Goal: Transaction & Acquisition: Purchase product/service

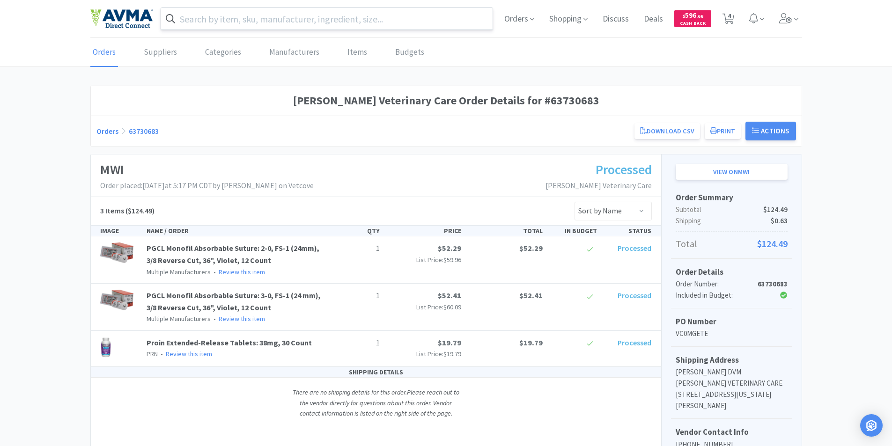
click at [209, 13] on input "text" at bounding box center [327, 19] width 332 height 22
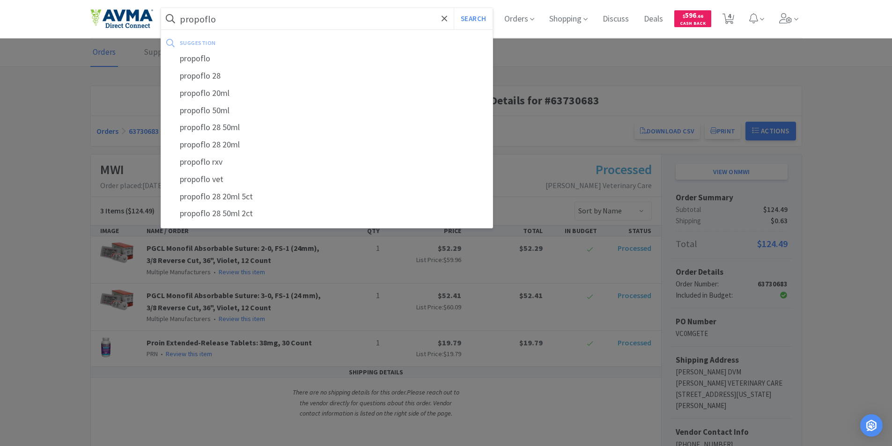
type input "propoflo"
click at [454, 8] on button "Search" at bounding box center [473, 19] width 39 height 22
select select "1"
select select "3"
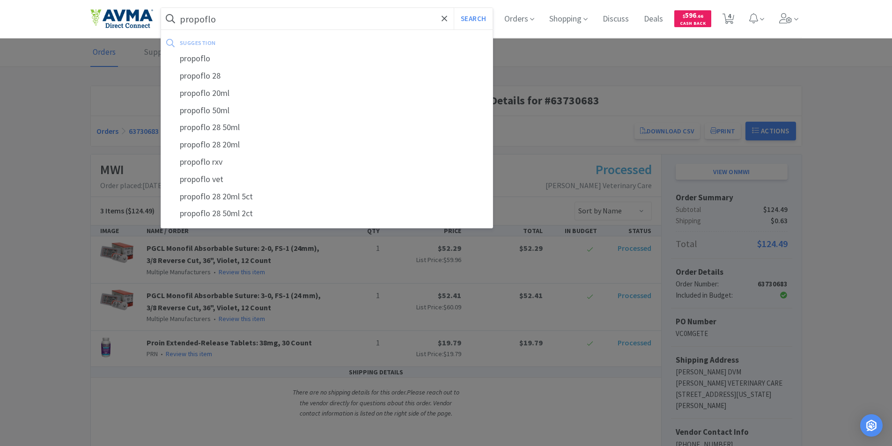
select select "1"
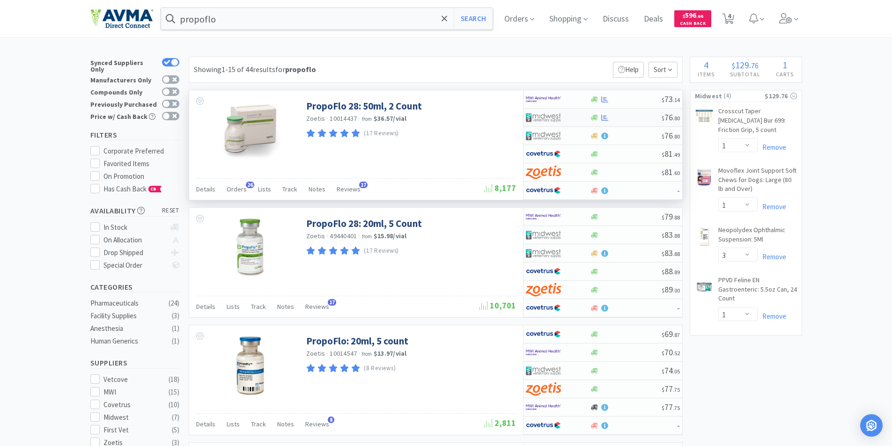
click at [541, 116] on img at bounding box center [543, 117] width 35 height 14
select select "1"
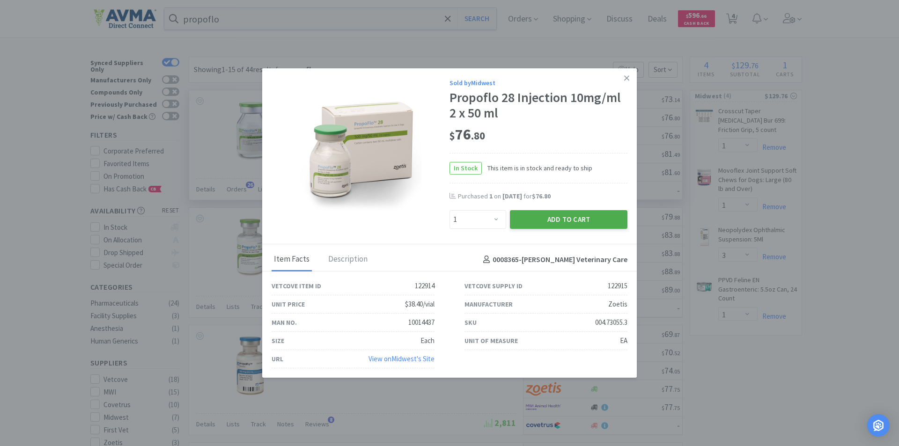
click at [553, 220] on button "Add to Cart" at bounding box center [568, 219] width 117 height 19
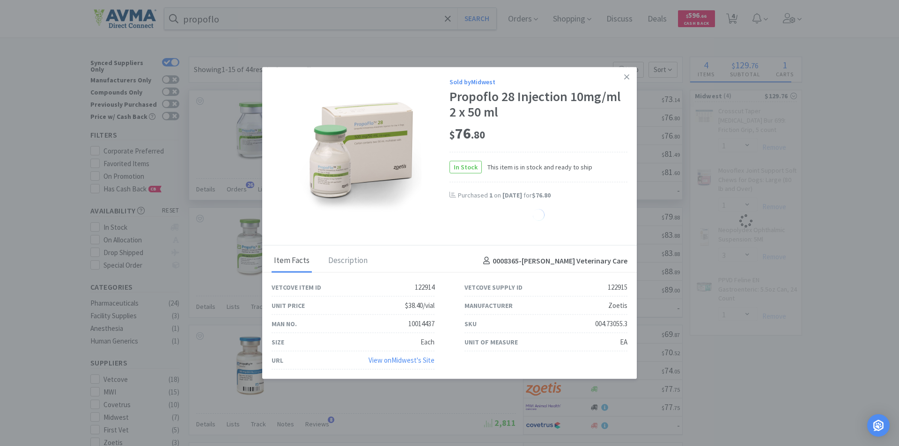
select select "1"
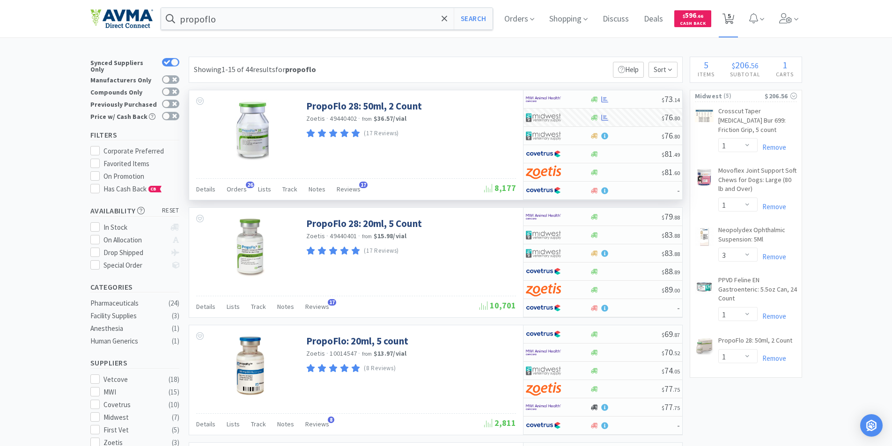
click at [734, 16] on icon at bounding box center [728, 19] width 12 height 10
select select "1"
select select "3"
select select "1"
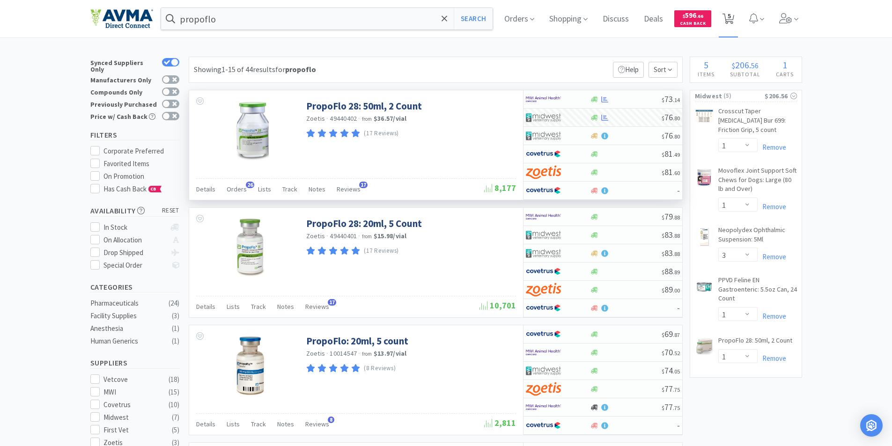
select select "1"
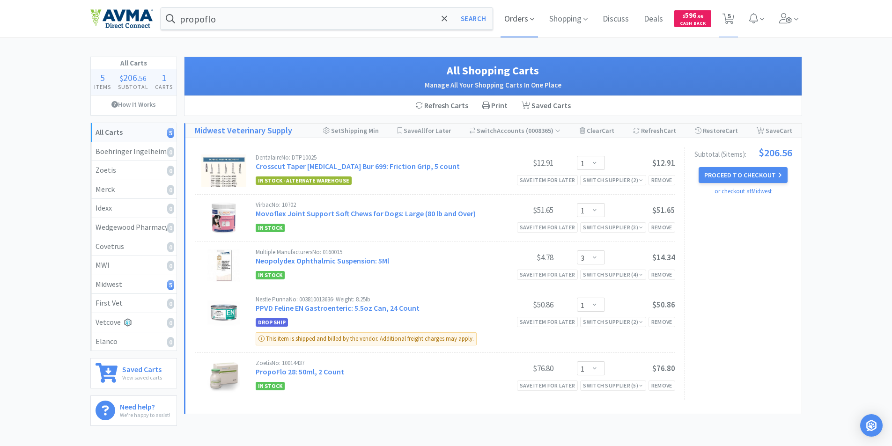
click at [506, 20] on span "Orders" at bounding box center [518, 18] width 37 height 37
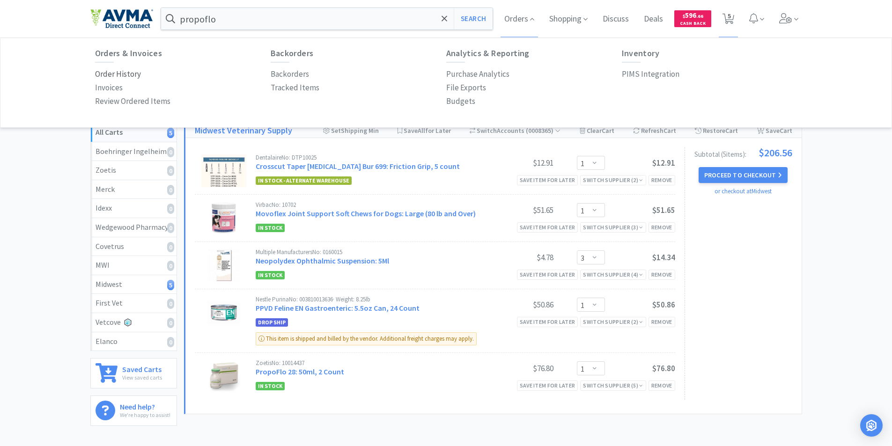
click at [119, 73] on p "Order History" at bounding box center [118, 74] width 46 height 13
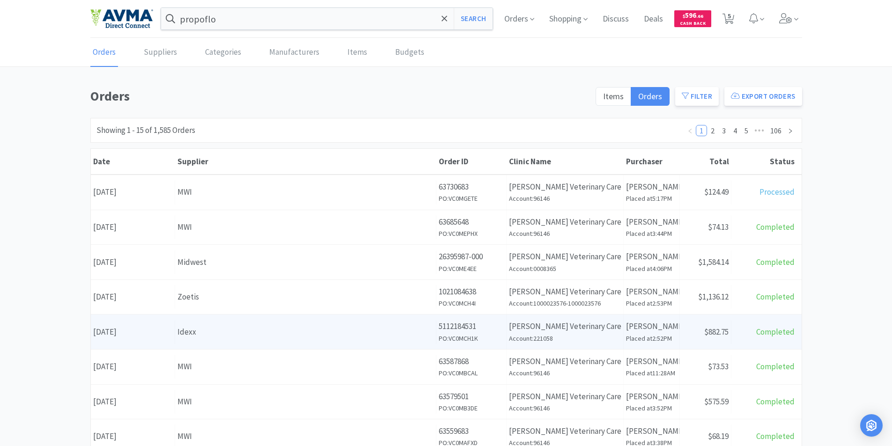
scroll to position [47, 0]
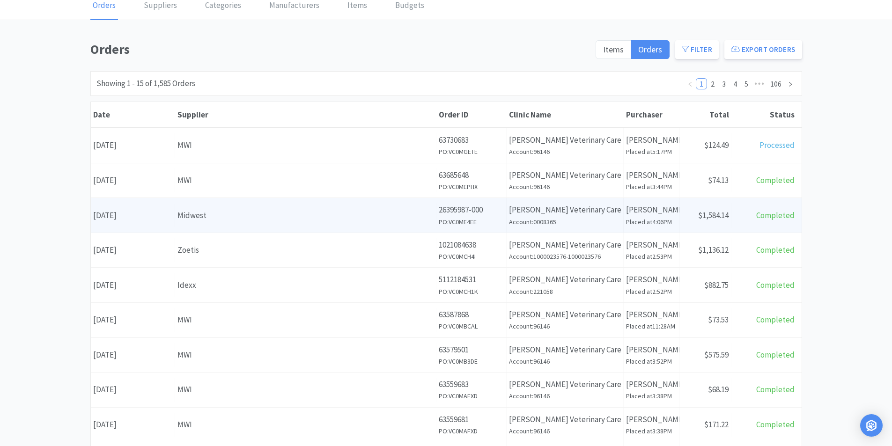
click at [147, 214] on div "Date September 17th, 2025" at bounding box center [133, 216] width 84 height 24
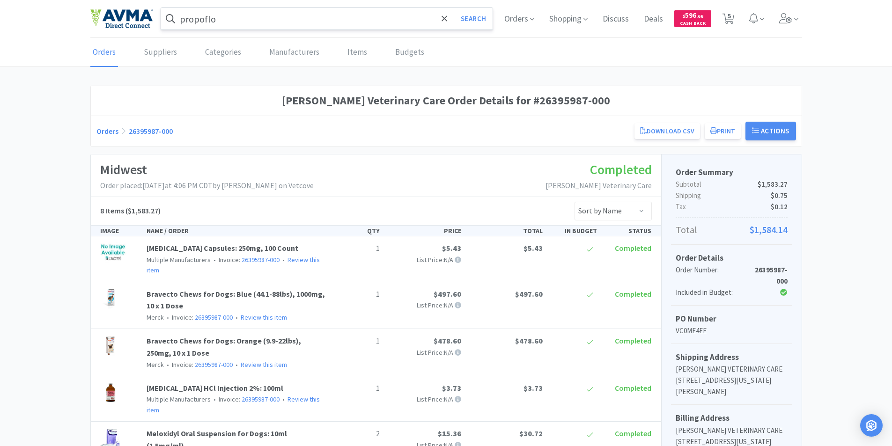
click at [217, 19] on input "propoflo" at bounding box center [327, 19] width 332 height 22
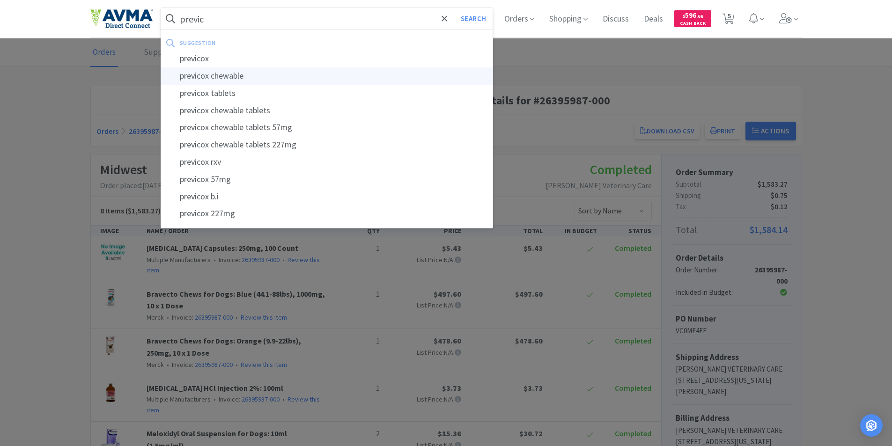
click at [229, 71] on div "previcox chewable" at bounding box center [327, 75] width 332 height 17
type input "previcox chewable"
select select "1"
select select "3"
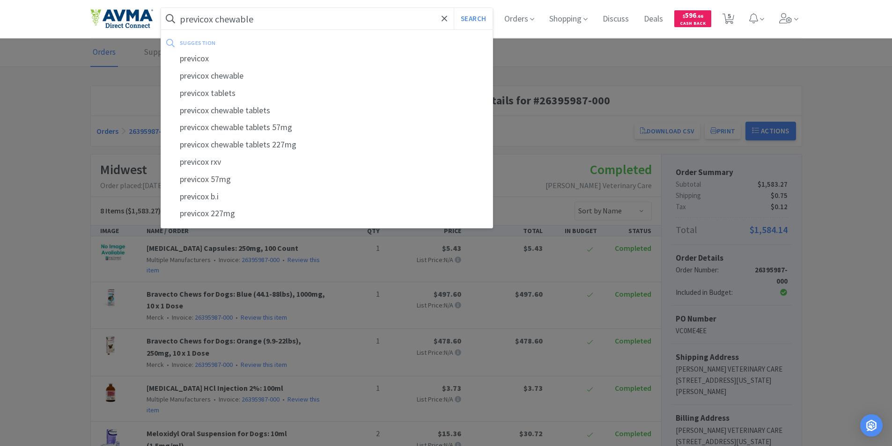
select select "1"
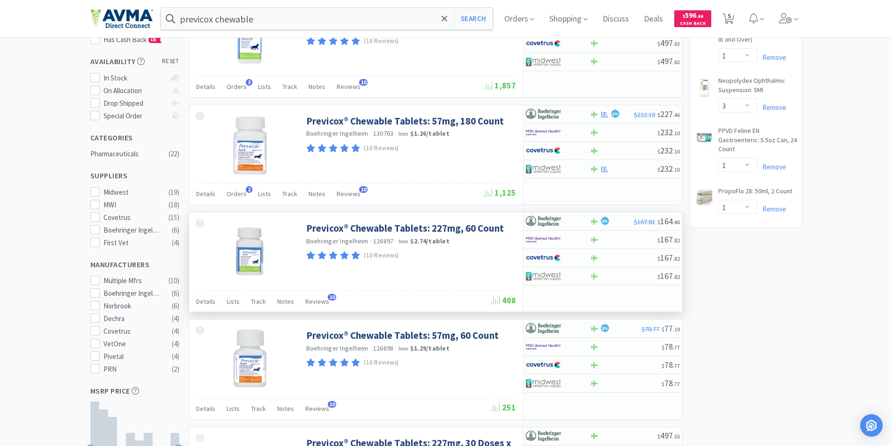
scroll to position [187, 0]
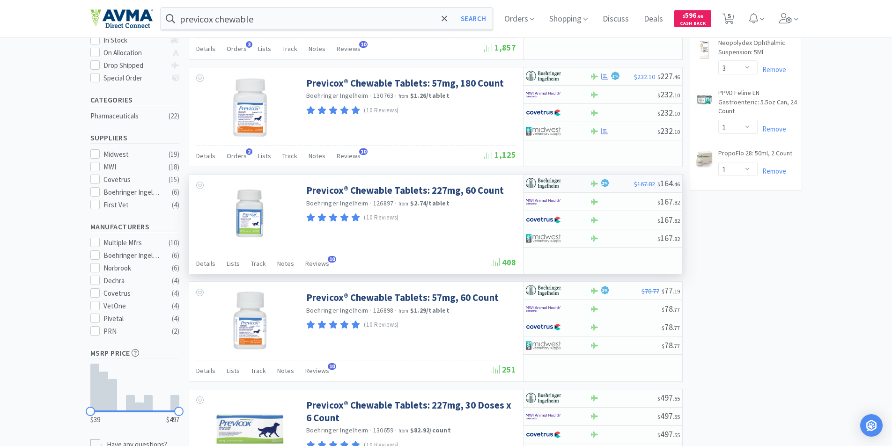
click at [538, 179] on img at bounding box center [543, 183] width 35 height 14
select select "3"
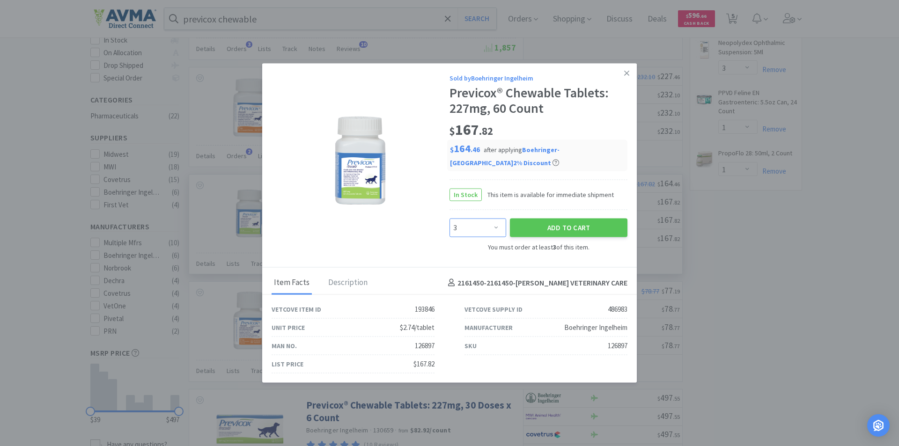
click at [496, 224] on select "Enter Quantity 3 4 5 6 7 8 9 10 11 12 13 14 15 16 17 18 19 20 21 22 Enter Quant…" at bounding box center [477, 227] width 57 height 19
click at [497, 227] on select "Enter Quantity 3 4 5 6 7 8 9 10 11 12 13 14 15 16 17 18 19 20 21 22 Enter Quant…" at bounding box center [477, 227] width 57 height 19
click at [624, 73] on icon at bounding box center [626, 73] width 5 height 8
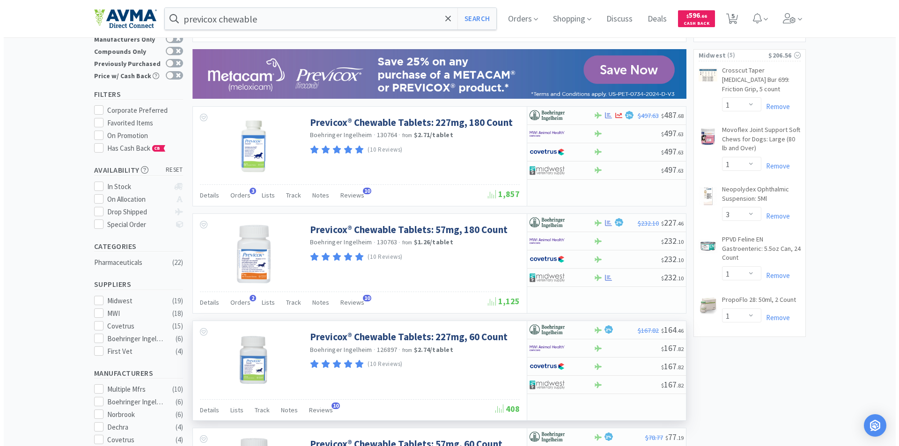
scroll to position [0, 0]
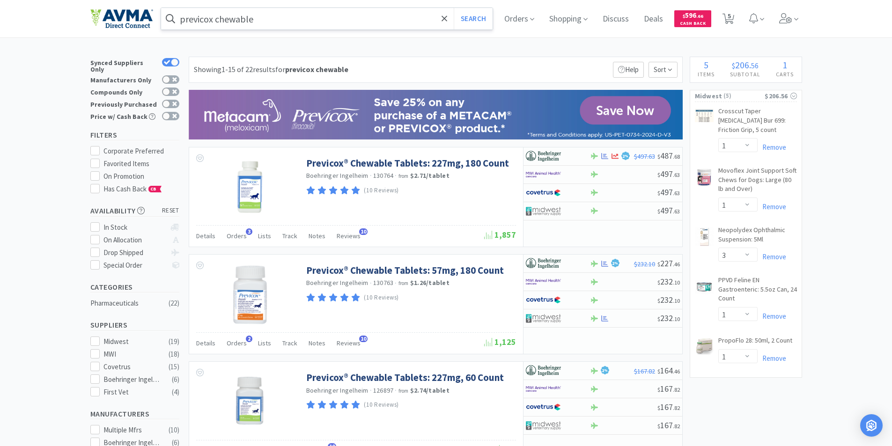
click at [265, 15] on input "previcox chewable" at bounding box center [327, 19] width 332 height 22
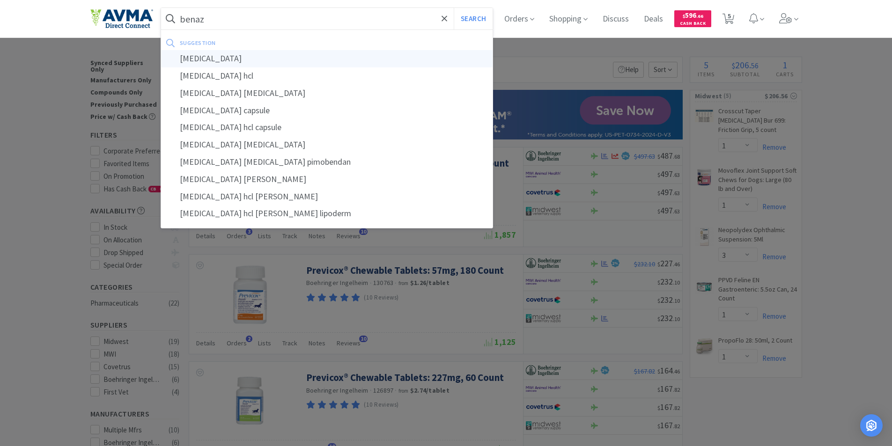
click at [204, 57] on div "[MEDICAL_DATA]" at bounding box center [327, 58] width 332 height 17
type input "[MEDICAL_DATA]"
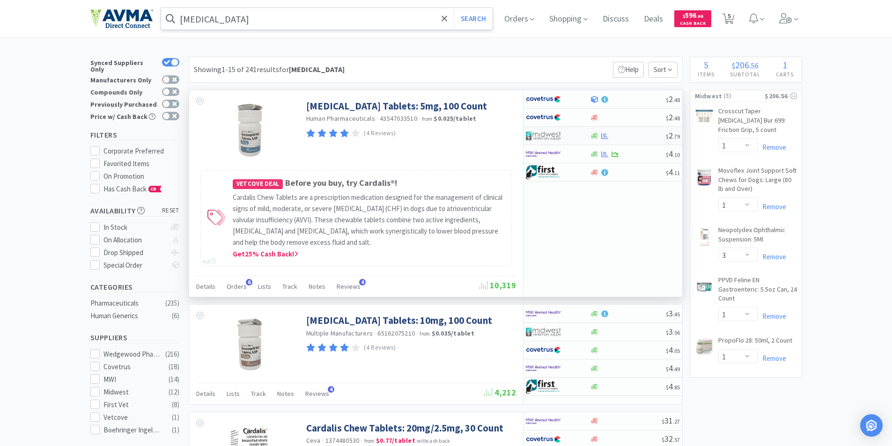
click at [535, 132] on img at bounding box center [543, 136] width 35 height 14
select select "1"
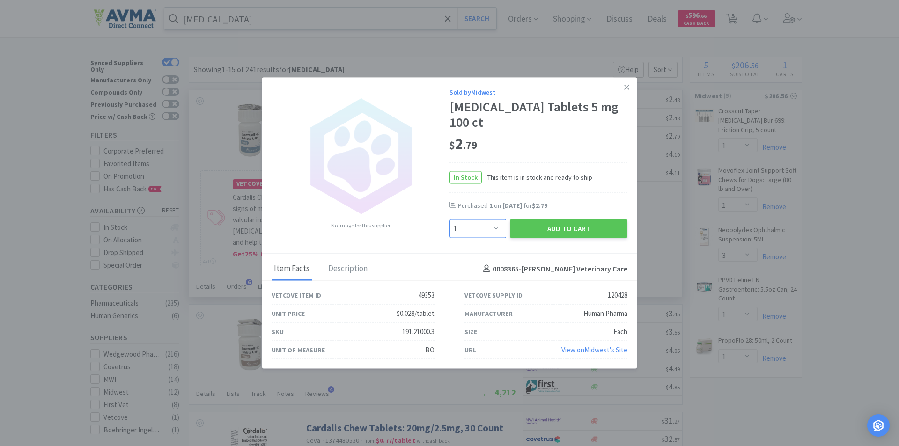
click at [496, 220] on select "Enter Quantity 1 2 3 4 5 6 7 8 9 10 11 12 13 14 15 16 17 18 19 20 Enter Quantity" at bounding box center [477, 229] width 57 height 19
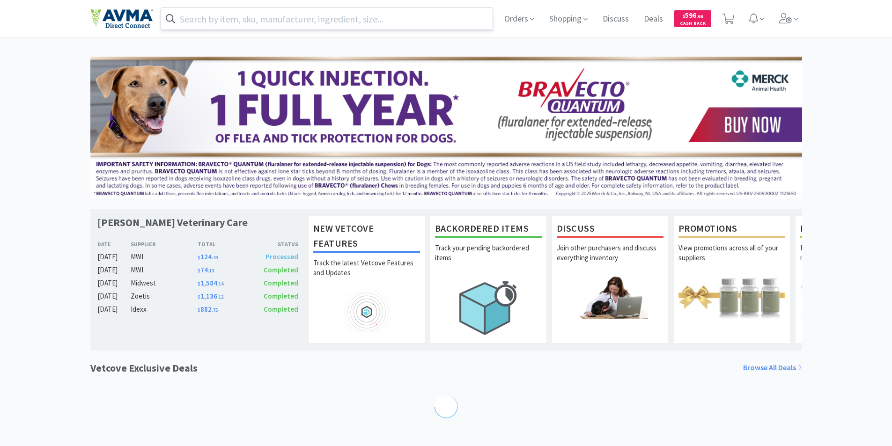
click at [210, 22] on input "text" at bounding box center [327, 19] width 332 height 22
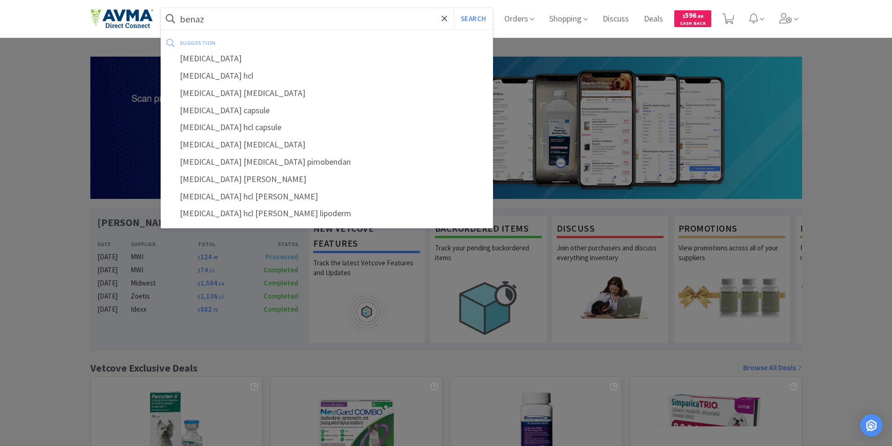
type input "benaz"
